Goal: Book appointment/travel/reservation

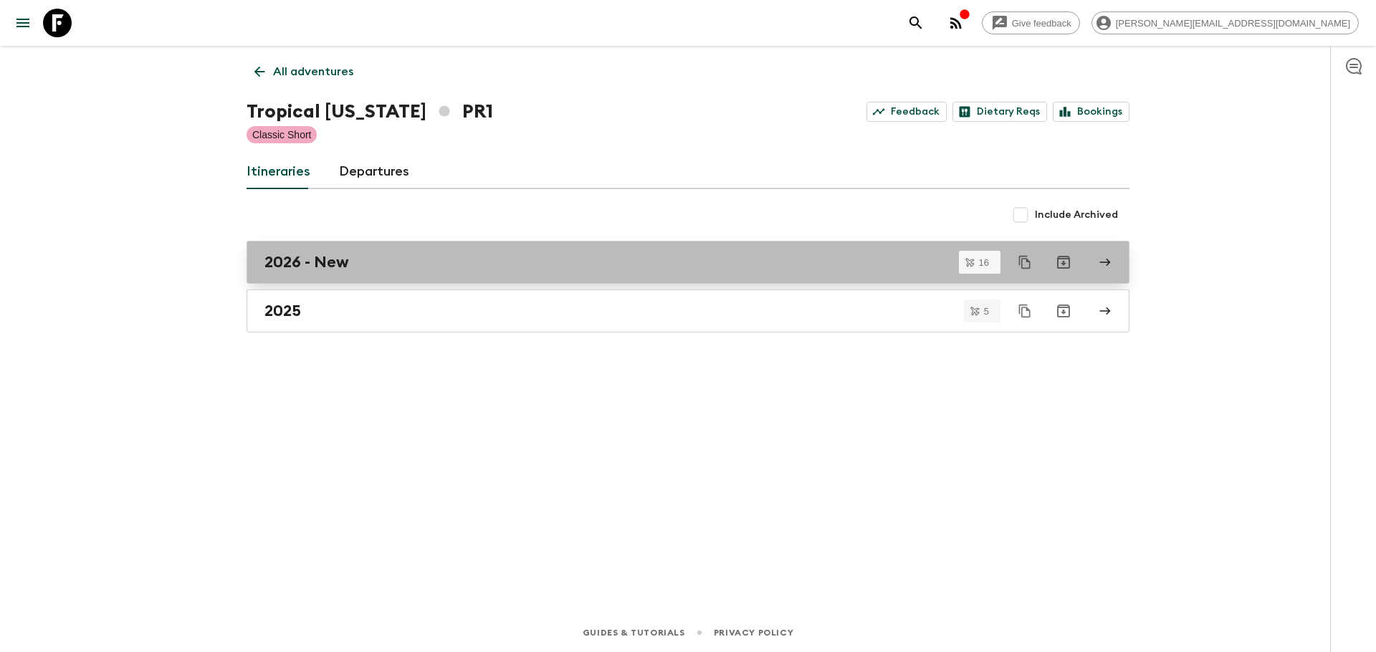
click at [351, 266] on div "2026 - New" at bounding box center [674, 262] width 820 height 19
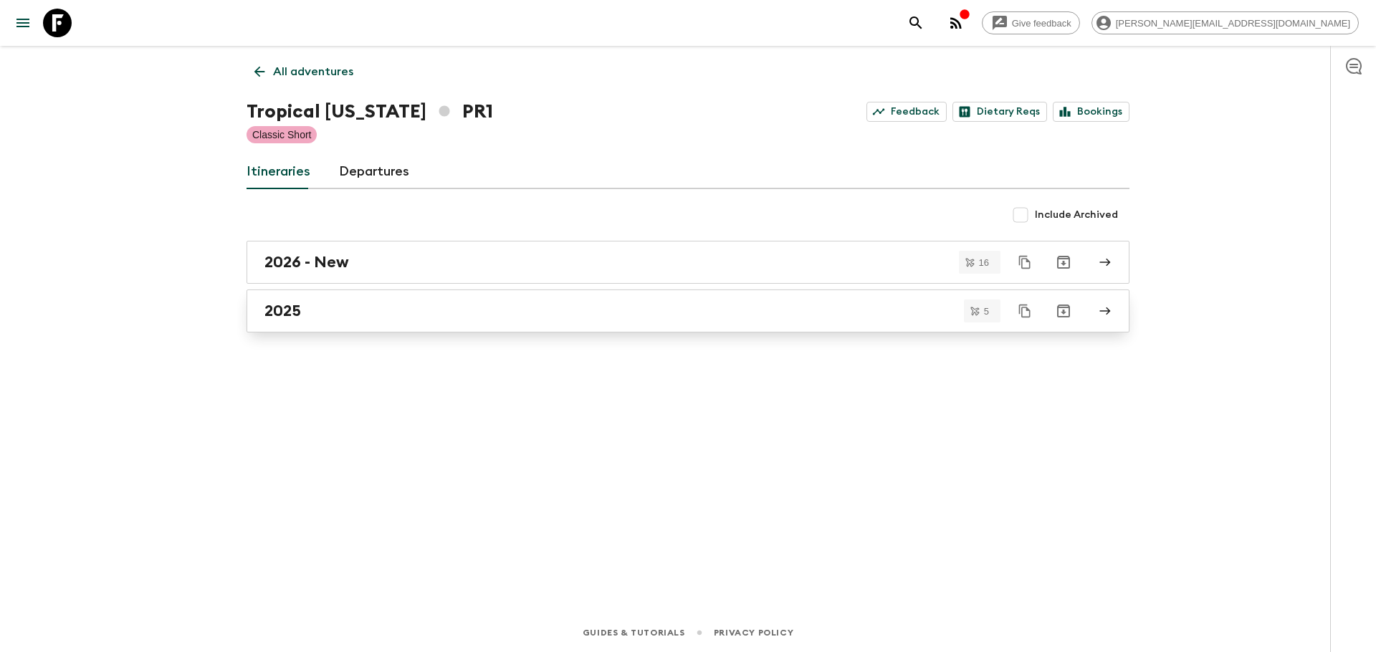
click at [299, 295] on link "2025" at bounding box center [688, 311] width 883 height 43
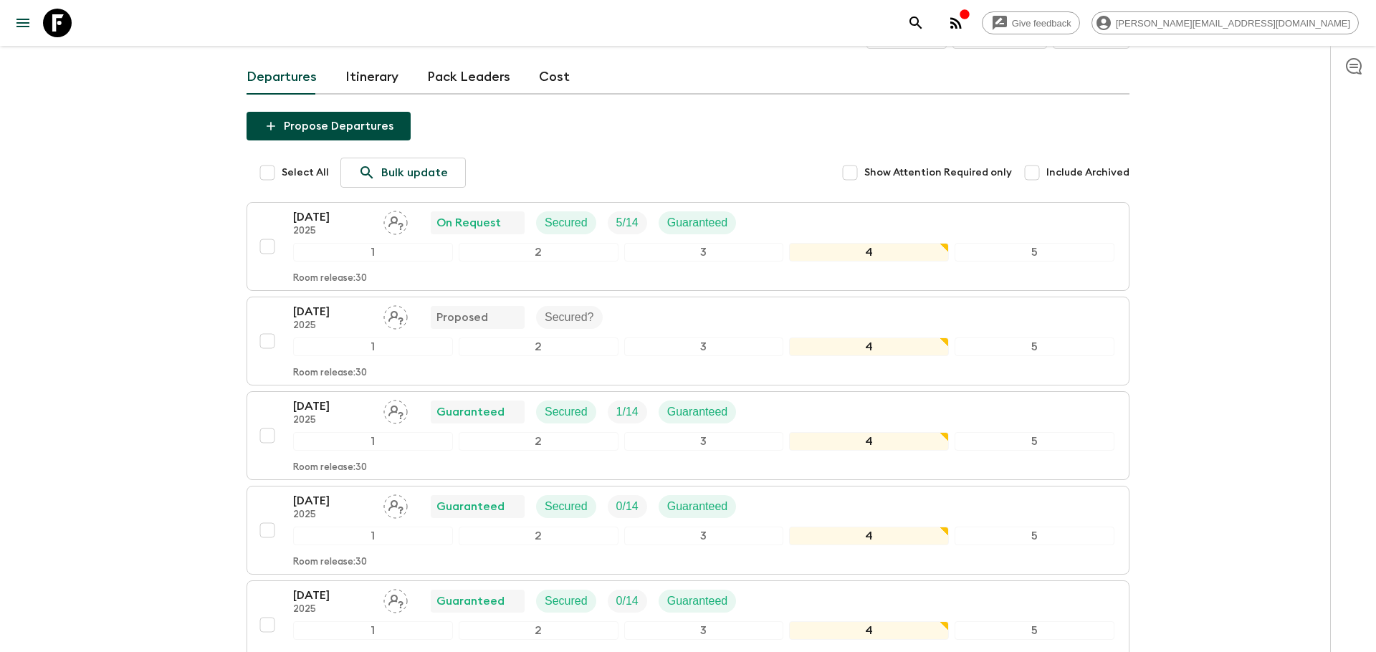
scroll to position [53, 0]
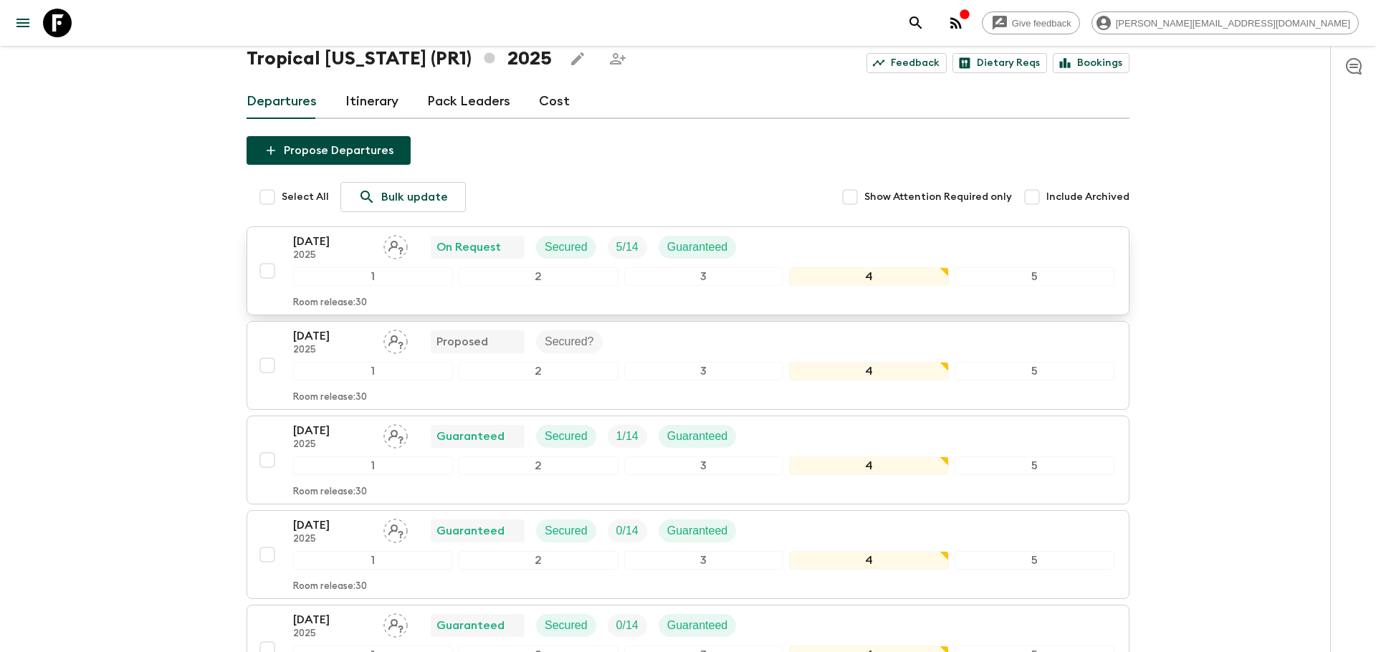
click at [303, 236] on p "[DATE]" at bounding box center [332, 241] width 79 height 17
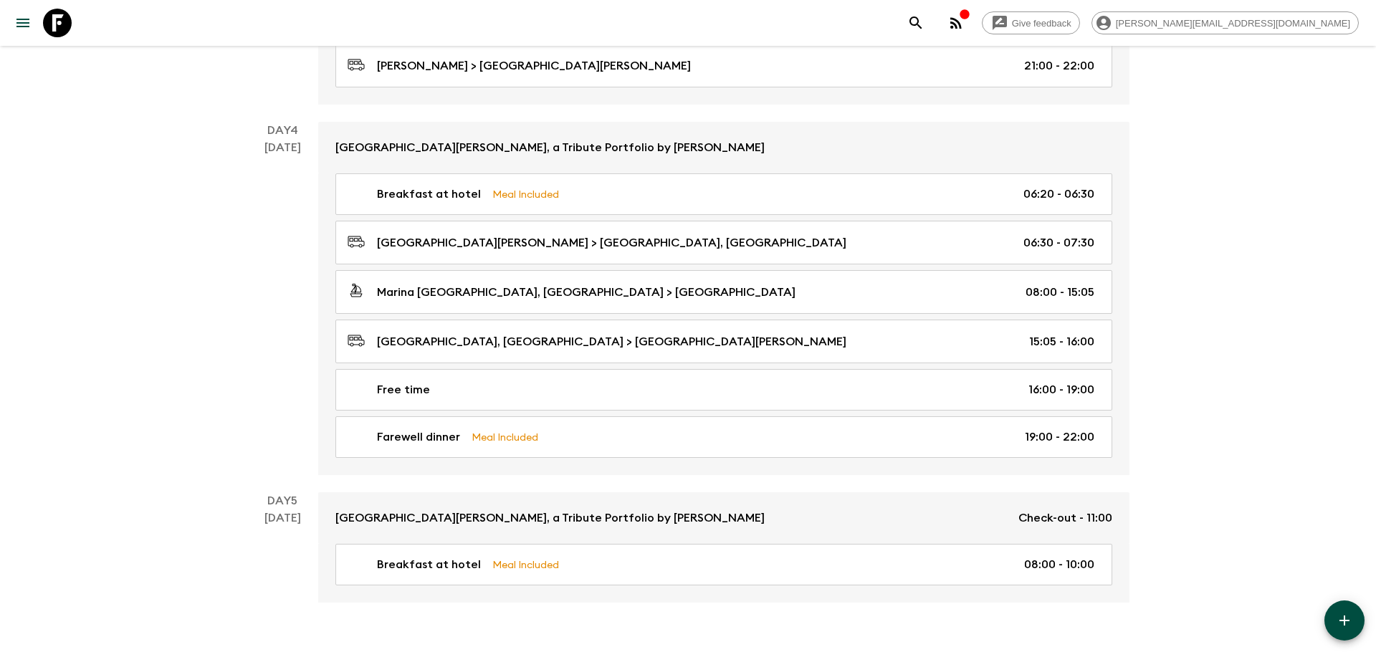
scroll to position [1059, 0]
